Goal: Task Accomplishment & Management: Complete application form

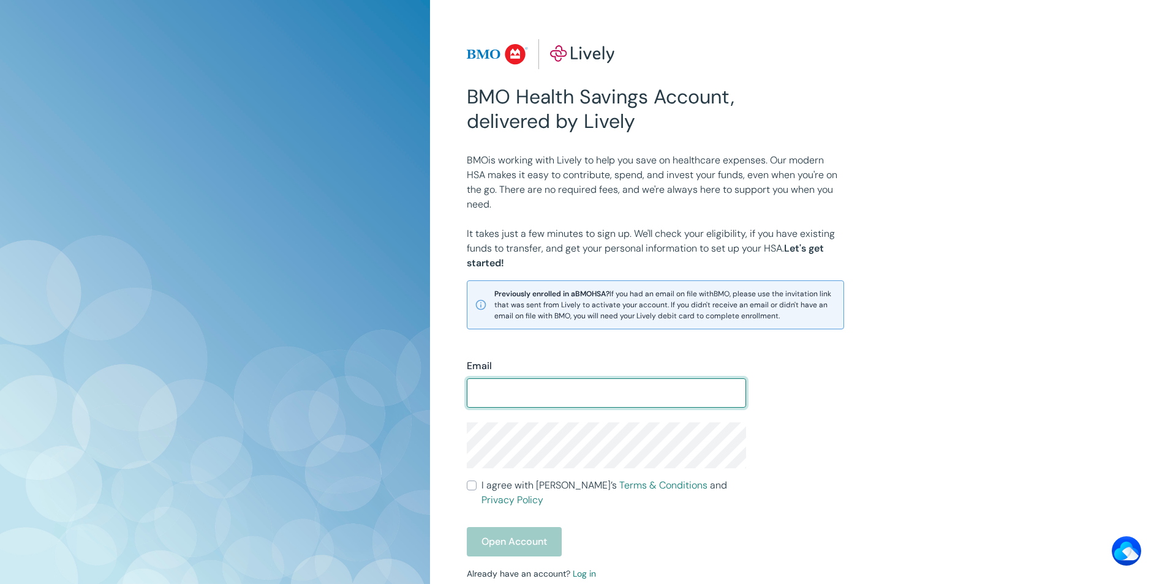
click at [551, 395] on input "Email" at bounding box center [606, 393] width 279 height 24
type input "[EMAIL_ADDRESS][DOMAIN_NAME]"
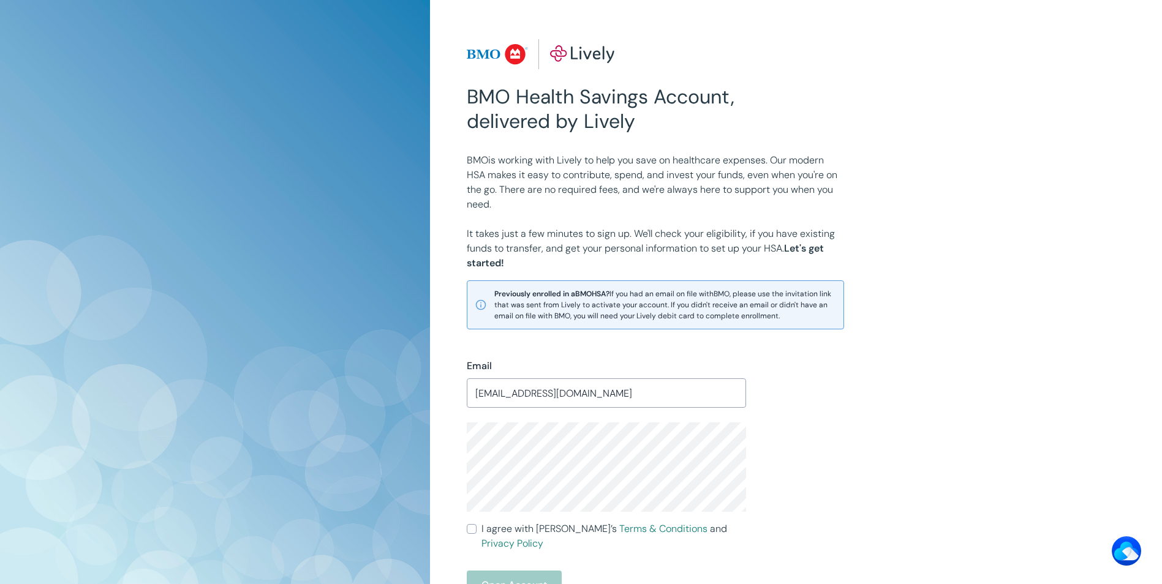
click at [794, 507] on div "Email [EMAIL_ADDRESS][DOMAIN_NAME] ​ I agree with [PERSON_NAME]’s Terms & Condi…" at bounding box center [746, 498] width 588 height 337
click at [470, 531] on input "I agree with Lively’s Terms & Conditions and Privacy Policy" at bounding box center [472, 529] width 10 height 10
checkbox input "true"
click at [516, 576] on button "Open Account" at bounding box center [514, 585] width 95 height 29
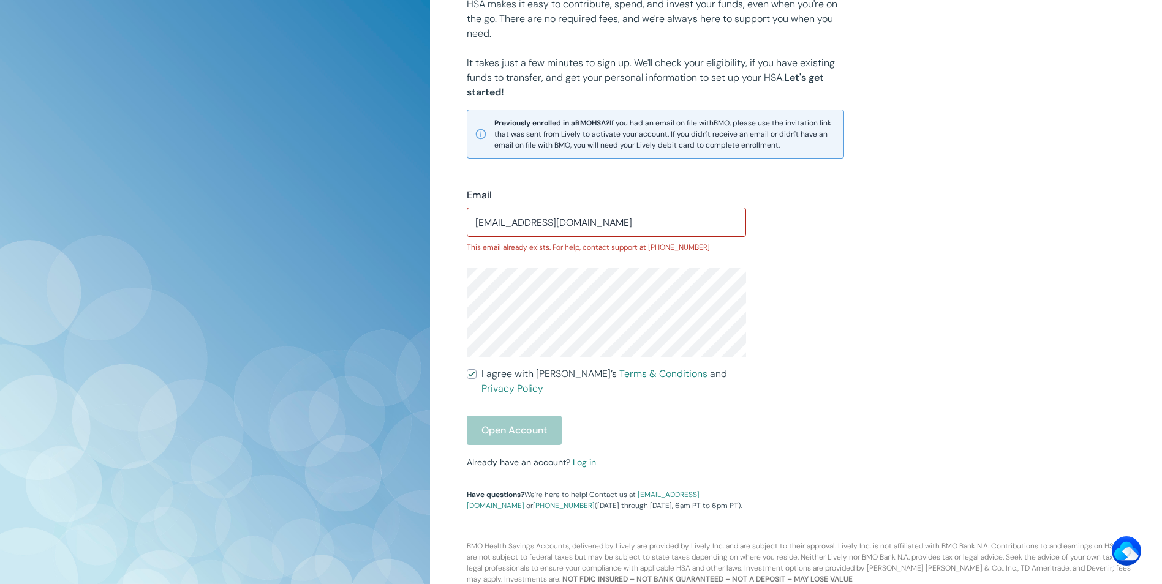
scroll to position [171, 0]
click at [582, 456] on link "Log in" at bounding box center [584, 461] width 23 height 11
